Goal: Task Accomplishment & Management: Use online tool/utility

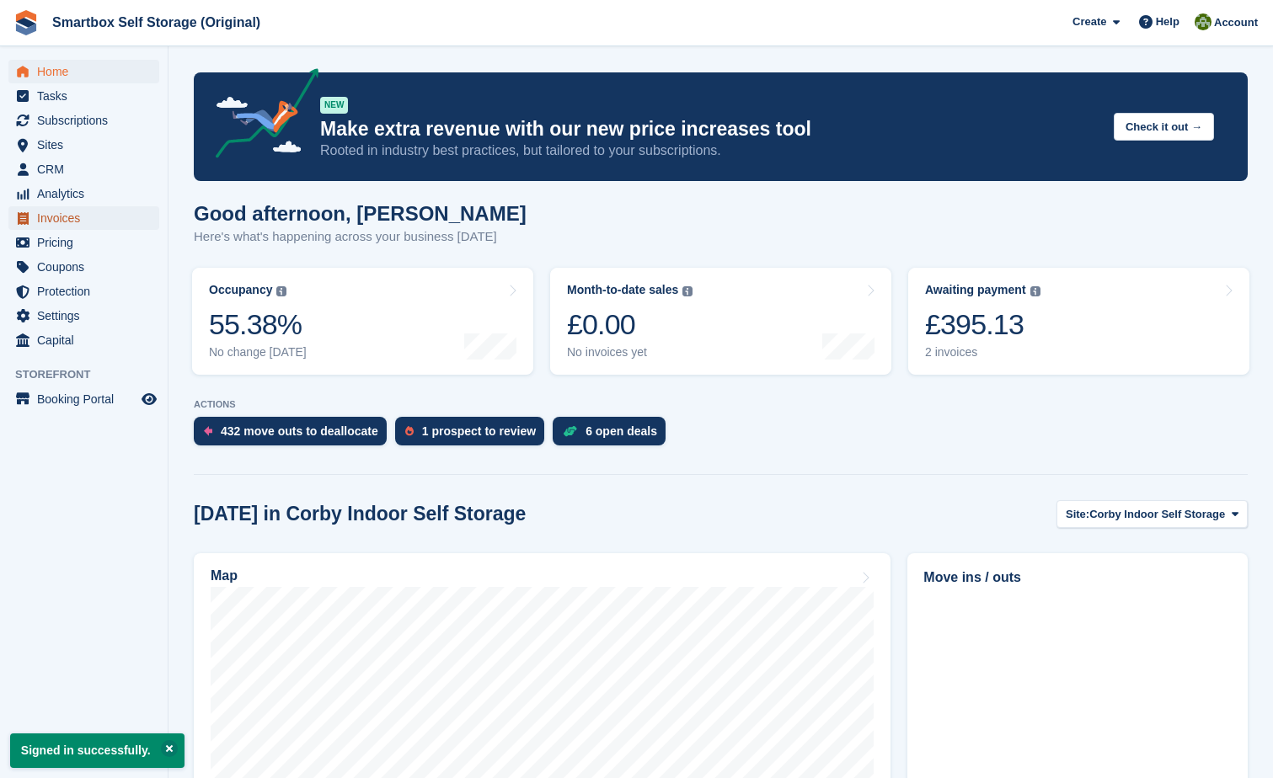
click at [66, 213] on span "Invoices" at bounding box center [87, 218] width 101 height 24
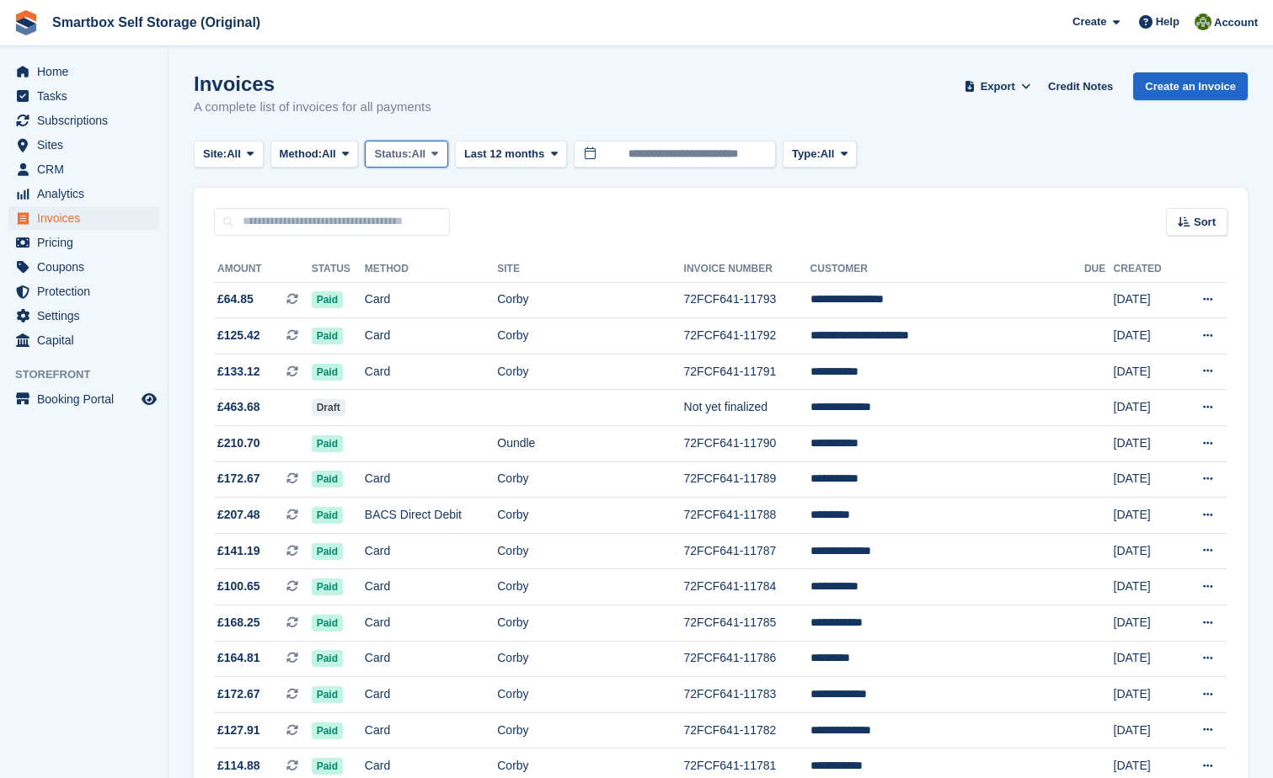
click at [404, 158] on span "Status:" at bounding box center [392, 154] width 37 height 17
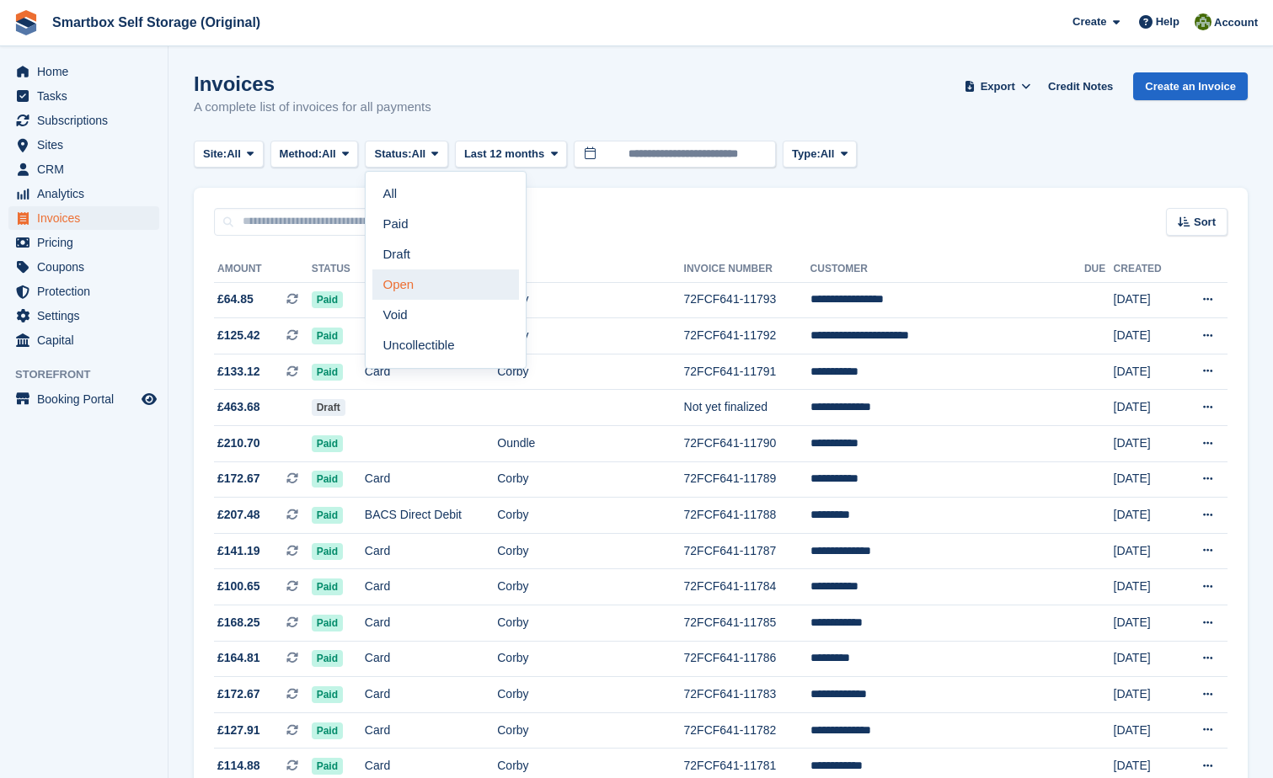
click at [434, 286] on link "Open" at bounding box center [445, 285] width 147 height 30
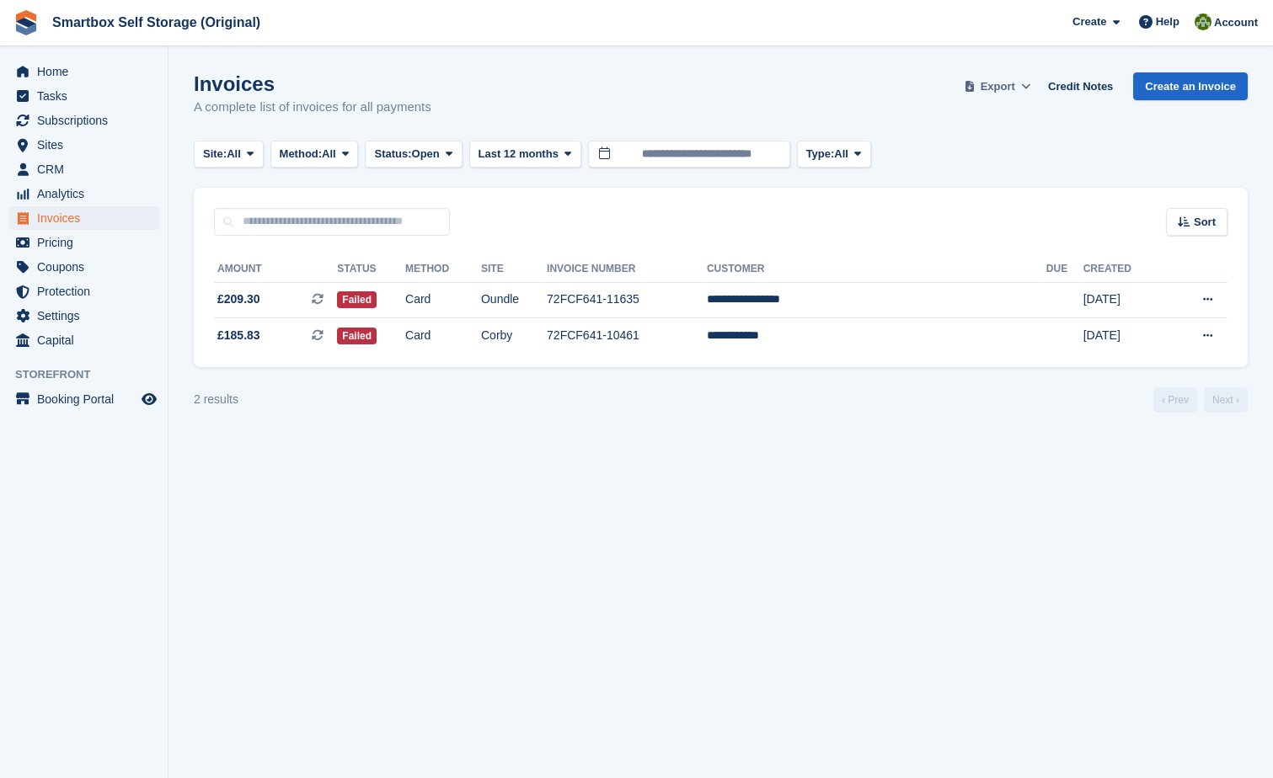
click at [1014, 87] on span "Export" at bounding box center [998, 86] width 35 height 17
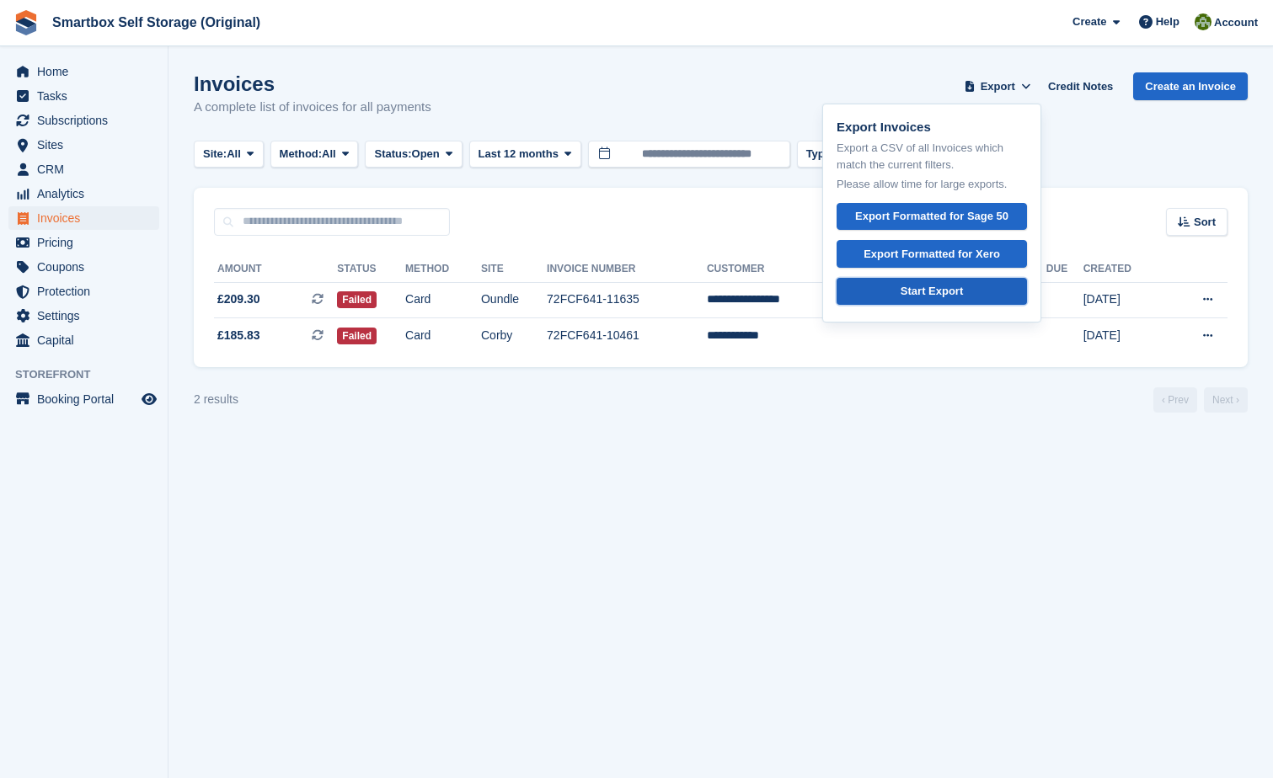
click at [961, 295] on div "Start Export" at bounding box center [932, 291] width 62 height 17
click at [987, 282] on link "Start Export" at bounding box center [932, 292] width 190 height 28
click at [590, 457] on section "Invoices A complete list of invoices for all payments Export Export Invoices Ex…" at bounding box center [720, 389] width 1104 height 778
